Goal: Check status

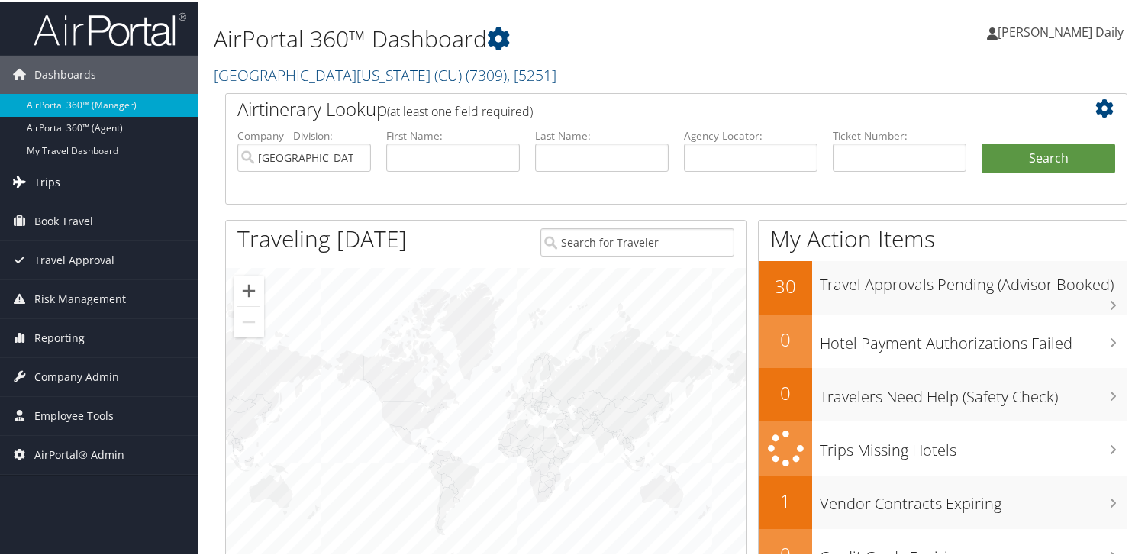
click at [90, 182] on link "Trips" at bounding box center [99, 181] width 198 height 38
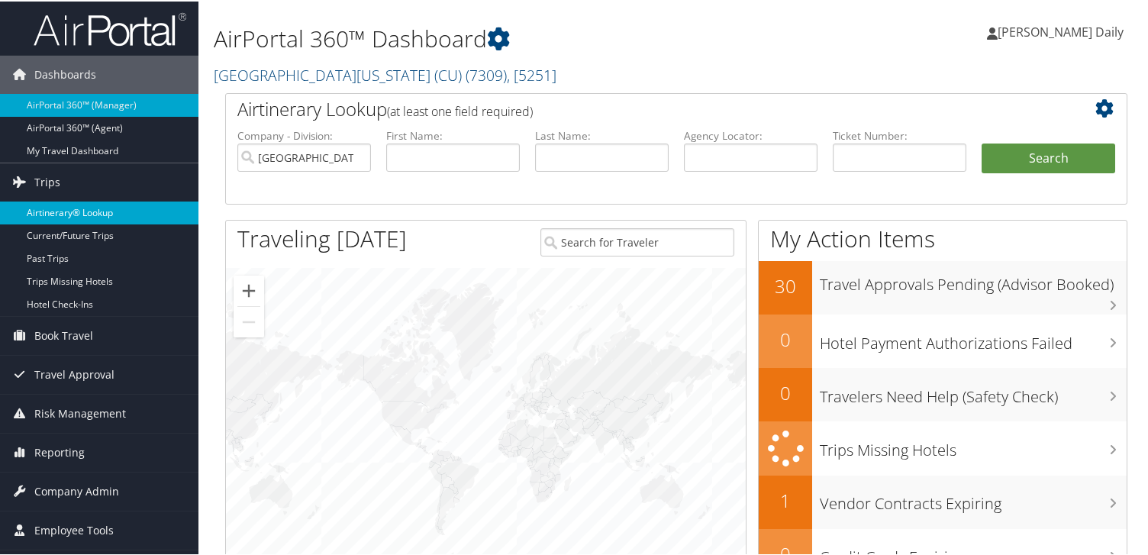
click at [85, 205] on link "Airtinerary® Lookup" at bounding box center [99, 211] width 198 height 23
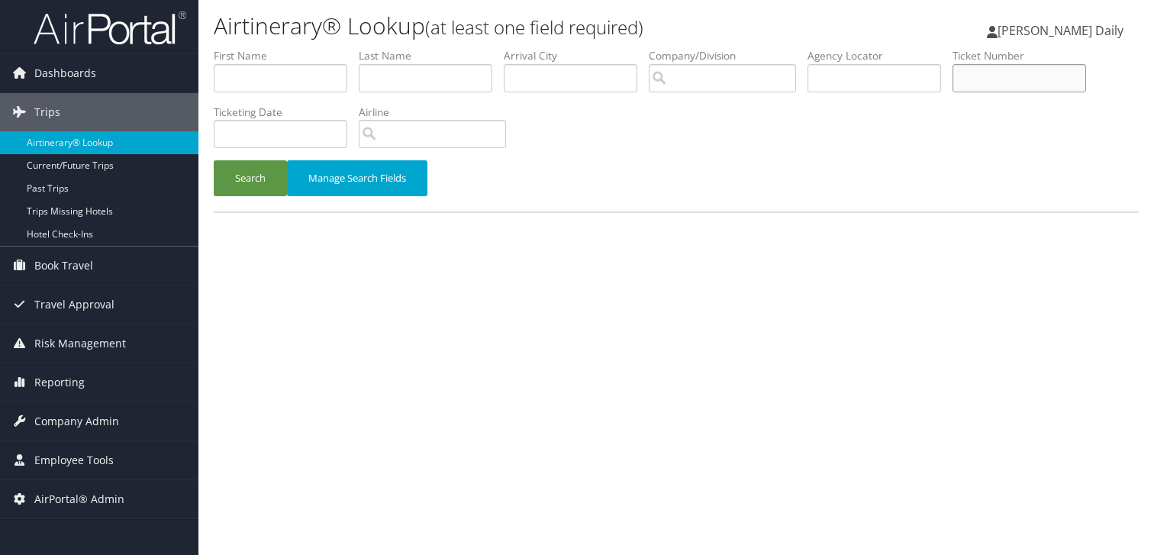
click at [991, 76] on input "text" at bounding box center [1019, 78] width 134 height 28
paste input "7324470776"
click at [260, 176] on button "Search" at bounding box center [250, 178] width 73 height 36
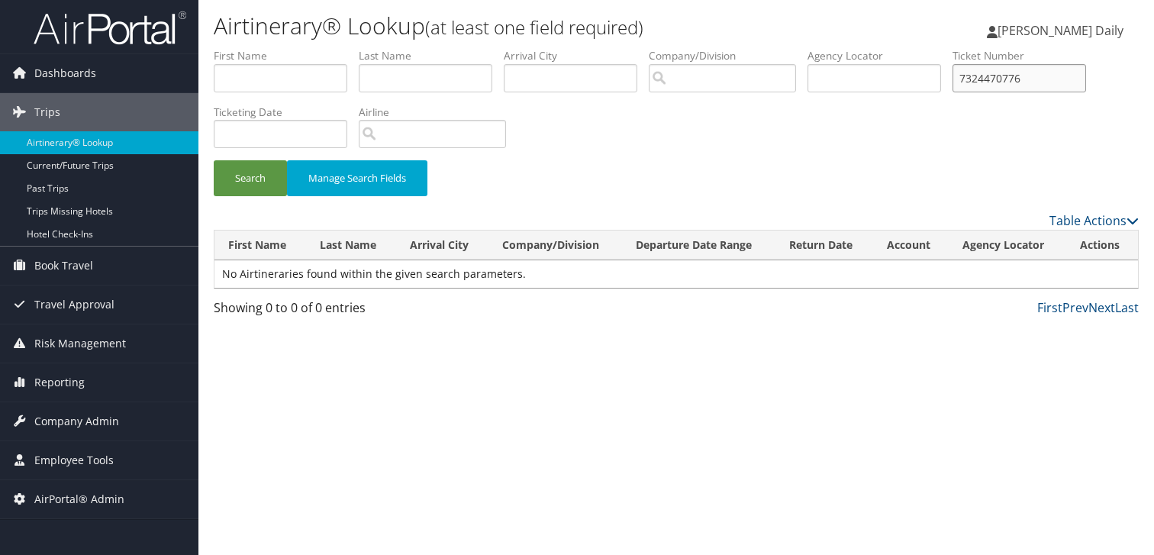
click at [1034, 85] on input "7324470776" at bounding box center [1019, 78] width 134 height 28
drag, startPoint x: 1039, startPoint y: 79, endPoint x: 929, endPoint y: 80, distance: 109.9
click at [929, 48] on ul "First Name Last Name Departure City Arrival City Company/Division Airport/City …" at bounding box center [676, 48] width 925 height 0
paste input "87"
type input "7324470787"
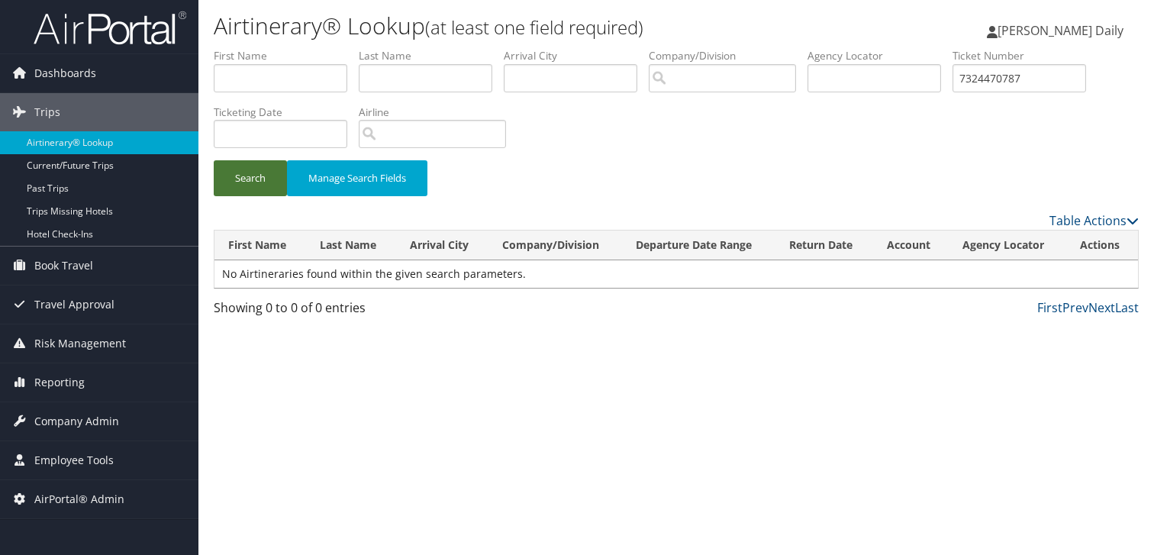
click at [252, 178] on button "Search" at bounding box center [250, 178] width 73 height 36
